Goal: Information Seeking & Learning: Check status

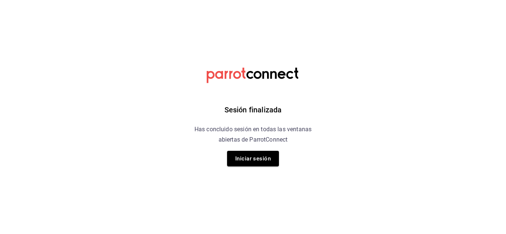
click at [259, 164] on button "Iniciar sesión" at bounding box center [253, 159] width 52 height 16
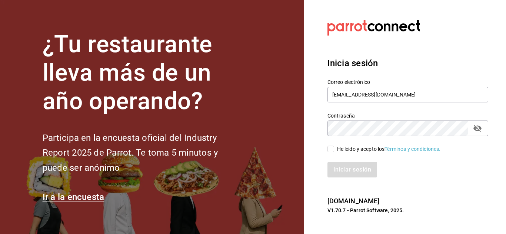
click at [334, 153] on div "Iniciar sesión" at bounding box center [404, 165] width 170 height 24
click at [332, 150] on input "He leído y acepto los Términos y condiciones." at bounding box center [330, 149] width 7 height 7
checkbox input "true"
click at [327, 162] on button "Iniciar sesión" at bounding box center [352, 170] width 50 height 16
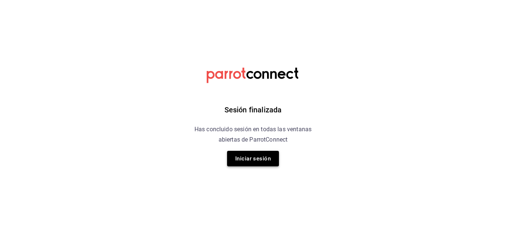
click at [266, 158] on button "Iniciar sesión" at bounding box center [253, 159] width 52 height 16
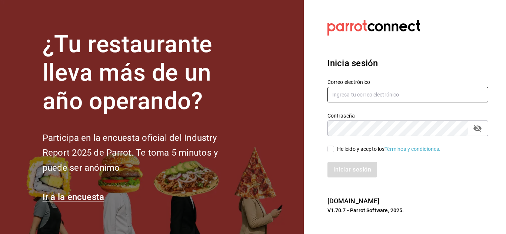
type input "[EMAIL_ADDRESS][DOMAIN_NAME]"
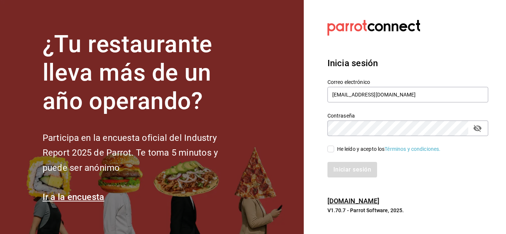
click at [333, 148] on input "He leído y acepto los Términos y condiciones." at bounding box center [330, 149] width 7 height 7
checkbox input "true"
click at [344, 169] on button "Iniciar sesión" at bounding box center [352, 170] width 50 height 16
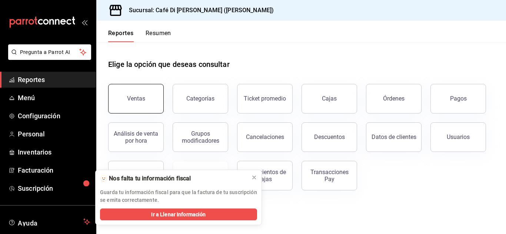
click at [134, 94] on button "Ventas" at bounding box center [136, 99] width 56 height 30
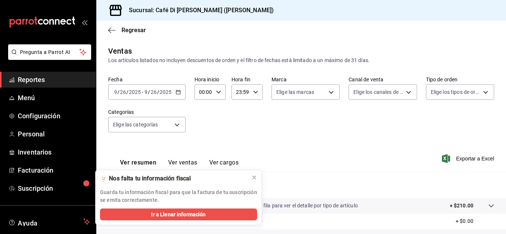
click at [181, 161] on button "Ver ventas" at bounding box center [182, 165] width 29 height 13
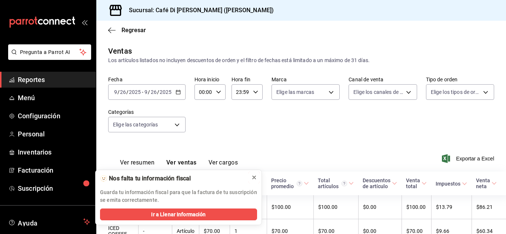
click at [254, 177] on icon at bounding box center [254, 178] width 6 height 6
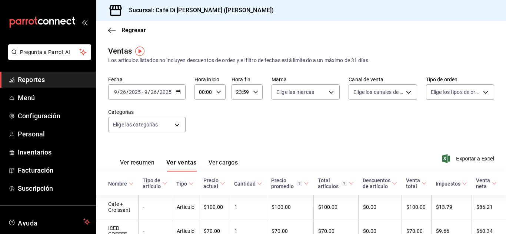
click at [181, 87] on div "[DATE] [DATE] - [DATE] [DATE]" at bounding box center [146, 92] width 77 height 16
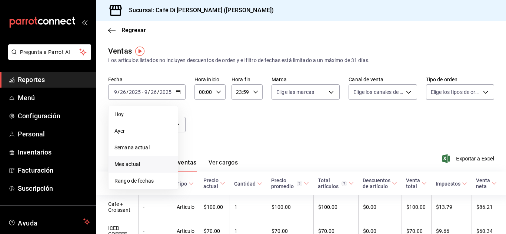
click at [139, 166] on span "Mes actual" at bounding box center [142, 165] width 57 height 8
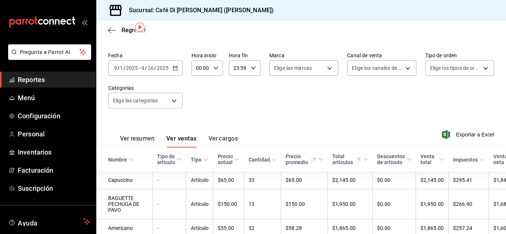
scroll to position [22, 0]
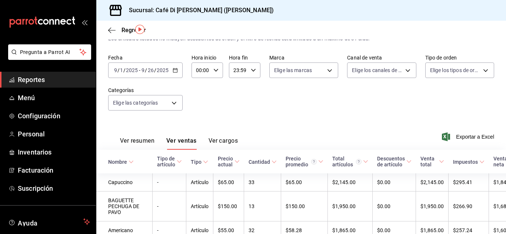
click at [173, 73] on div "[DATE] [DATE] - [DATE] [DATE]" at bounding box center [145, 71] width 74 height 16
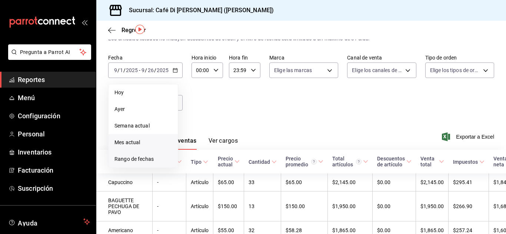
click at [147, 159] on span "Rango de fechas" at bounding box center [142, 160] width 57 height 8
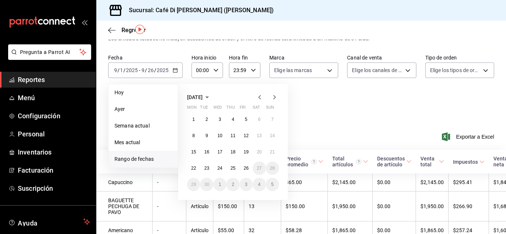
click at [262, 97] on icon "button" at bounding box center [259, 97] width 9 height 9
click at [275, 98] on icon "button" at bounding box center [274, 97] width 3 height 4
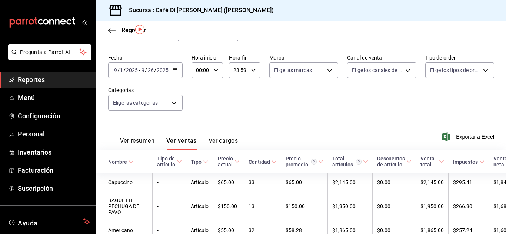
click at [177, 71] on icon "button" at bounding box center [175, 70] width 5 height 5
click at [144, 71] on input "9" at bounding box center [143, 70] width 4 height 6
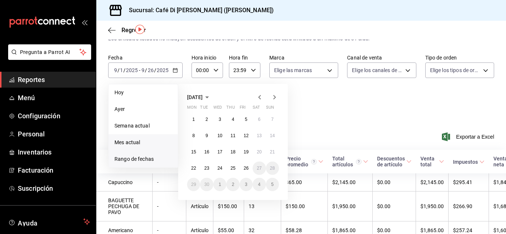
click at [123, 146] on span "Mes actual" at bounding box center [142, 143] width 57 height 8
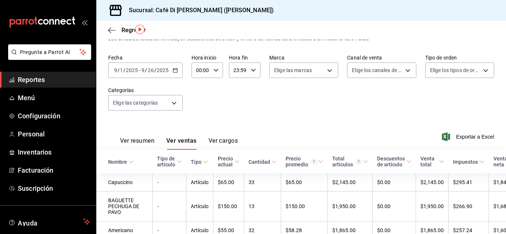
click at [178, 73] on div "[DATE] [DATE] - [DATE] [DATE]" at bounding box center [145, 71] width 74 height 16
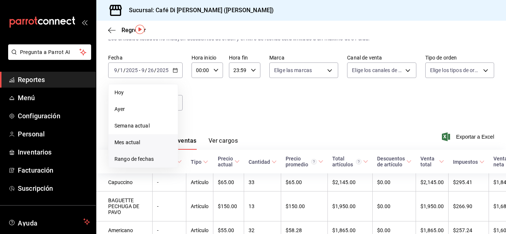
click at [146, 160] on span "Rango de fechas" at bounding box center [142, 160] width 57 height 8
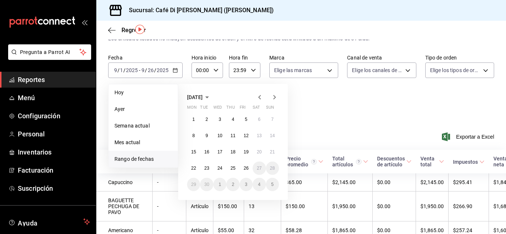
click at [260, 95] on icon "button" at bounding box center [259, 97] width 9 height 9
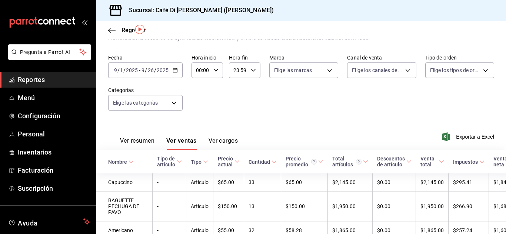
click at [150, 72] on input "26" at bounding box center [150, 70] width 7 height 6
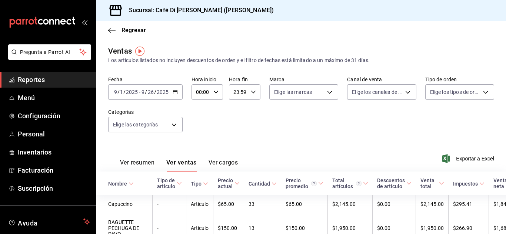
click at [173, 89] on div "[DATE] [DATE] - [DATE] [DATE]" at bounding box center [145, 92] width 74 height 16
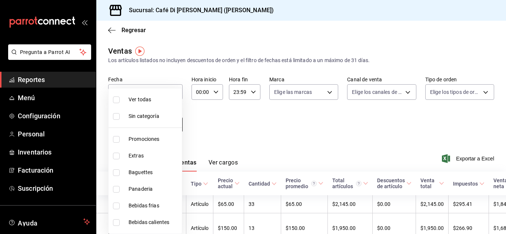
click at [162, 128] on body "Pregunta a Parrot AI Reportes Menú Configuración Personal Inventarios Facturaci…" at bounding box center [253, 117] width 506 height 234
click at [254, 139] on div at bounding box center [253, 117] width 506 height 234
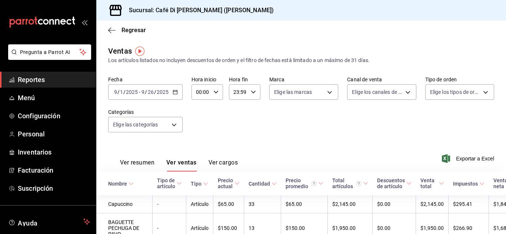
click at [176, 93] on icon "button" at bounding box center [175, 92] width 5 height 5
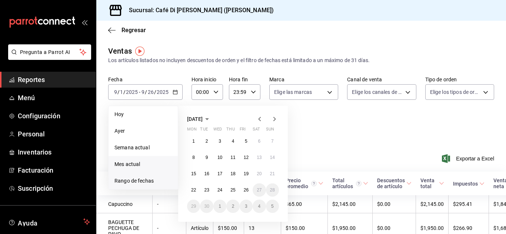
click at [138, 163] on span "Mes actual" at bounding box center [142, 165] width 57 height 8
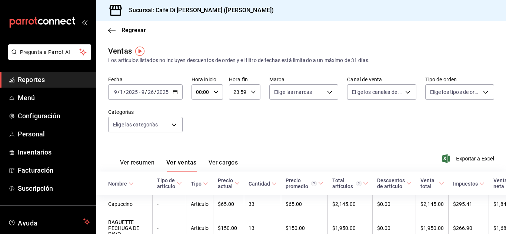
click at [173, 95] on div "[DATE] [DATE] - [DATE] [DATE]" at bounding box center [145, 92] width 74 height 16
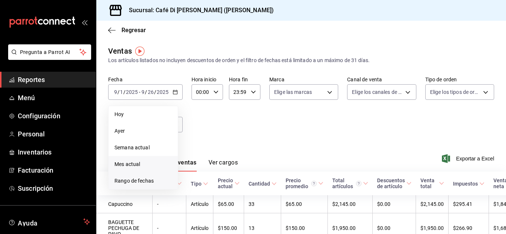
click at [145, 180] on span "Rango de fechas" at bounding box center [142, 181] width 57 height 8
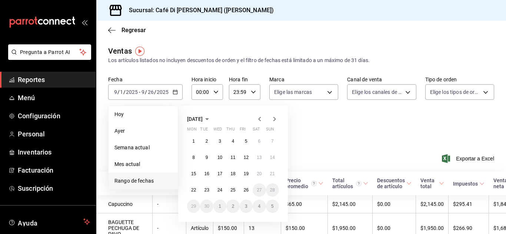
click at [212, 122] on icon "button" at bounding box center [207, 119] width 9 height 9
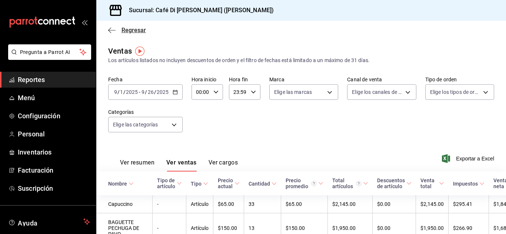
click at [110, 32] on icon "button" at bounding box center [111, 30] width 7 height 7
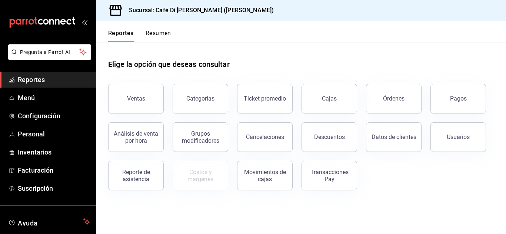
click at [160, 28] on div "Reportes Resumen" at bounding box center [133, 31] width 75 height 21
click at [160, 32] on button "Resumen" at bounding box center [159, 36] width 26 height 13
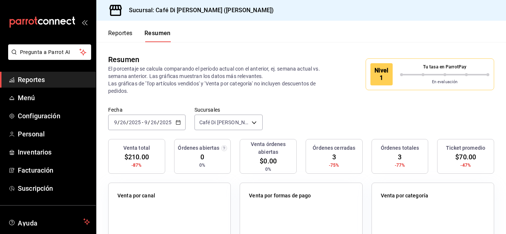
click at [179, 126] on div "[DATE] [DATE] - [DATE] [DATE]" at bounding box center [146, 123] width 77 height 16
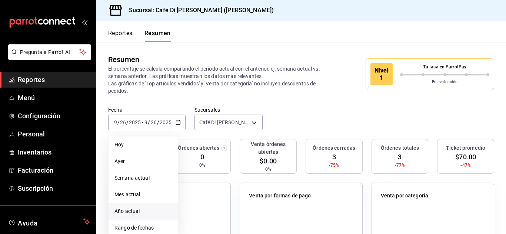
click at [130, 210] on span "Año actual" at bounding box center [142, 212] width 57 height 8
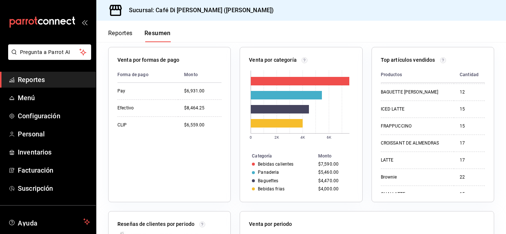
scroll to position [52, 0]
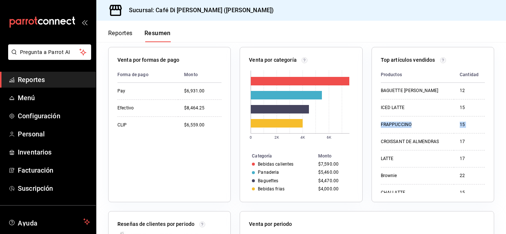
drag, startPoint x: 480, startPoint y: 111, endPoint x: 484, endPoint y: 123, distance: 12.5
click at [484, 123] on div "Top artículos vendidos Productos Cantidad Monto Capuccino 33 $2,145.00 BAGUETTE…" at bounding box center [433, 125] width 123 height 156
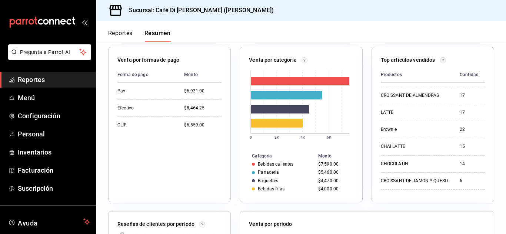
scroll to position [88, 0]
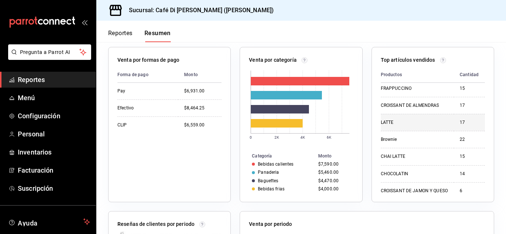
click at [470, 115] on td "17" at bounding box center [469, 122] width 31 height 17
drag, startPoint x: 480, startPoint y: 117, endPoint x: 481, endPoint y: 127, distance: 9.4
click at [481, 127] on div "Top artículos vendidos Productos Cantidad Monto Capuccino 33 $2,145.00 BAGUETTE…" at bounding box center [433, 125] width 123 height 156
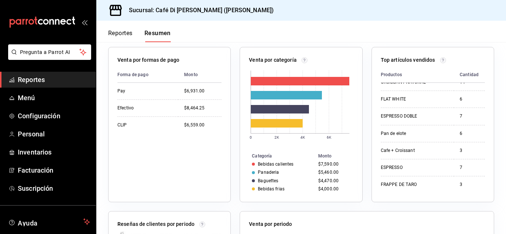
scroll to position [237, 0]
click at [492, 154] on div "Venta total $21,954.25 0% Órdenes abiertas 0 0% Venta órdenes abiertas $0.00 0%…" at bounding box center [301, 191] width 410 height 376
click at [109, 36] on button "Reportes" at bounding box center [120, 36] width 24 height 13
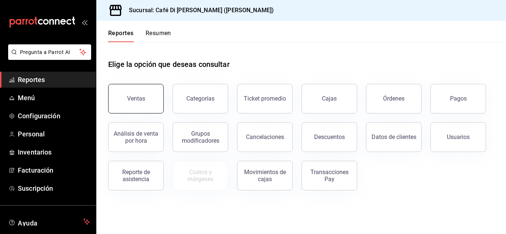
click at [149, 92] on button "Ventas" at bounding box center [136, 99] width 56 height 30
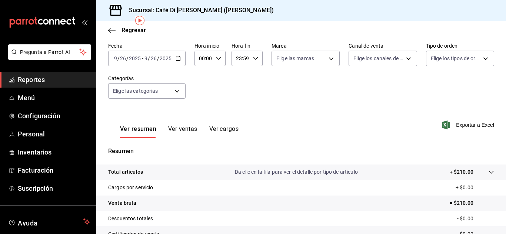
scroll to position [31, 0]
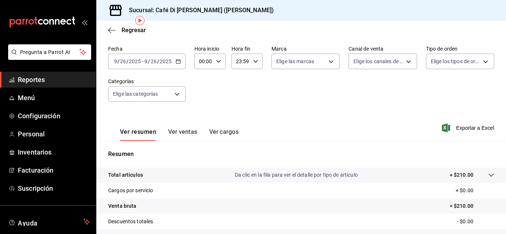
click at [182, 132] on button "Ver ventas" at bounding box center [182, 135] width 29 height 13
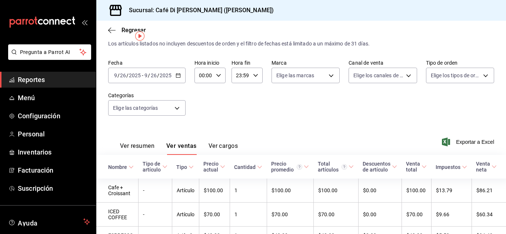
scroll to position [16, 0]
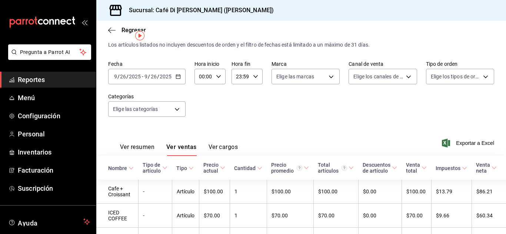
click at [232, 153] on button "Ver cargos" at bounding box center [224, 150] width 30 height 13
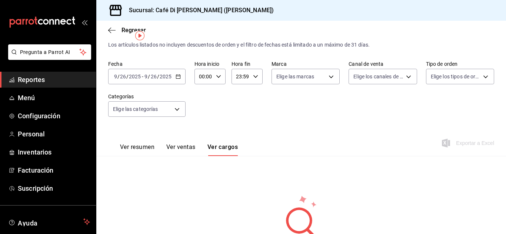
click at [147, 144] on button "Ver resumen" at bounding box center [137, 150] width 34 height 13
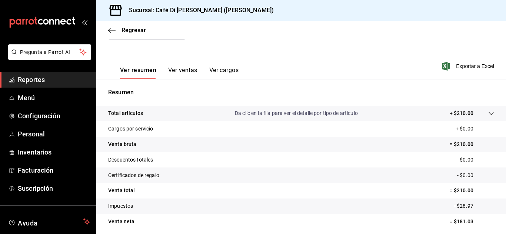
scroll to position [94, 0]
